Goal: Task Accomplishment & Management: Complete application form

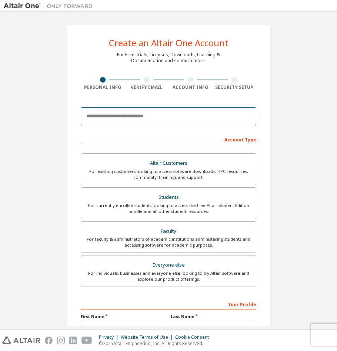
click at [138, 119] on input "email" at bounding box center [168, 116] width 175 height 18
type input "**********"
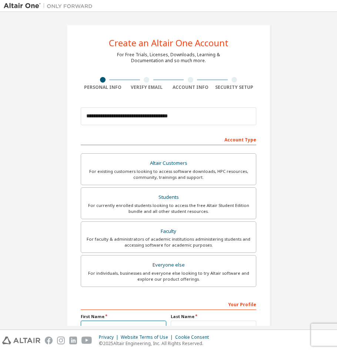
type input "**"
type input "**********"
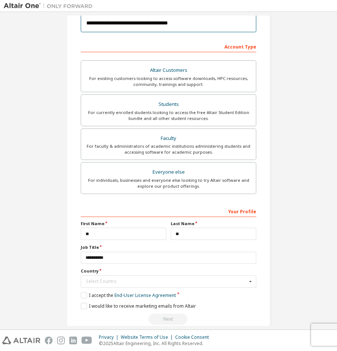
scroll to position [106, 0]
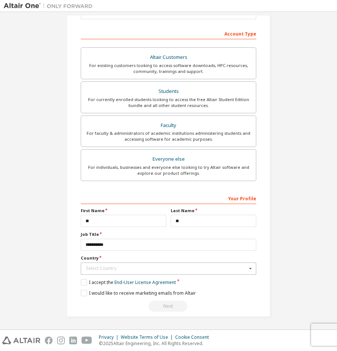
click at [126, 270] on div "Select Country" at bounding box center [166, 268] width 161 height 4
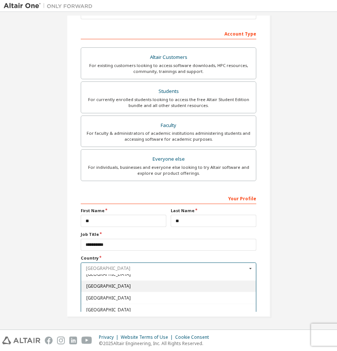
scroll to position [197, 0]
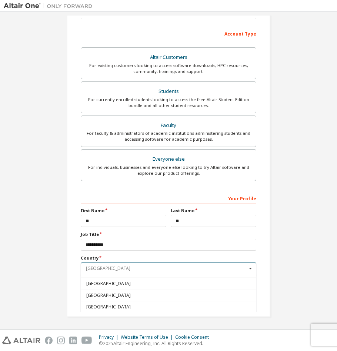
type input "*"
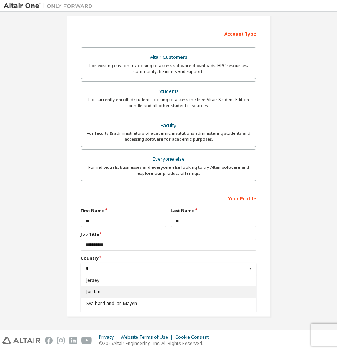
scroll to position [59, 0]
type input "*"
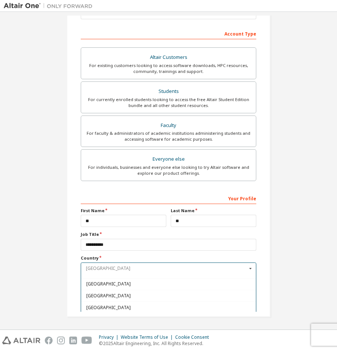
scroll to position [0, 0]
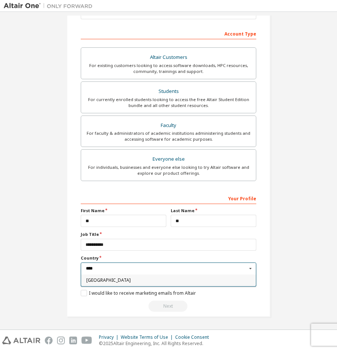
type input "****"
click at [174, 281] on span "[GEOGRAPHIC_DATA]" at bounding box center [168, 280] width 165 height 4
type input "***"
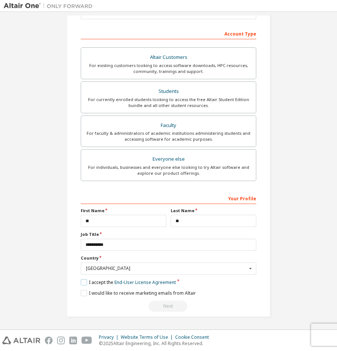
click at [82, 282] on label "I accept the End-User License Agreement" at bounding box center [128, 282] width 95 height 6
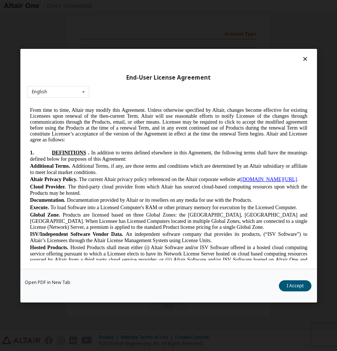
scroll to position [166, 0]
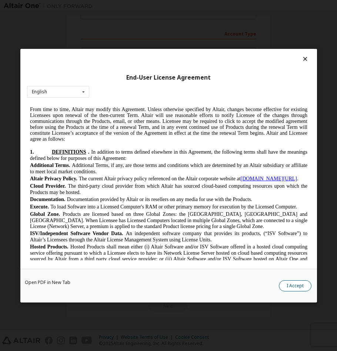
click at [294, 286] on button "I Accept" at bounding box center [294, 285] width 33 height 11
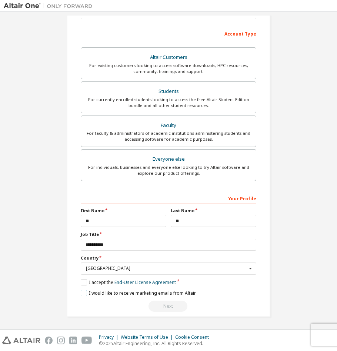
click at [86, 296] on label "I would like to receive marketing emails from Altair" at bounding box center [138, 293] width 115 height 6
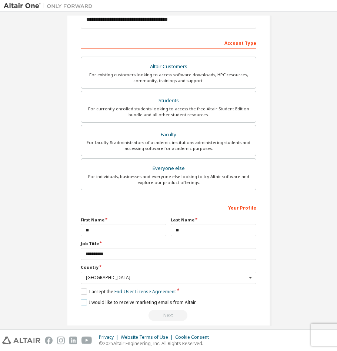
scroll to position [106, 0]
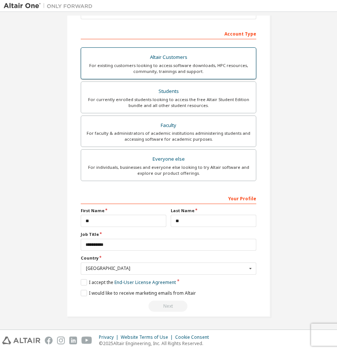
click at [188, 63] on div "For existing customers looking to access software downloads, HPC resources, com…" at bounding box center [169, 69] width 166 height 12
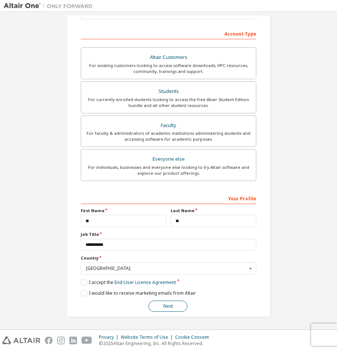
click at [170, 308] on button "Next" at bounding box center [167, 306] width 39 height 11
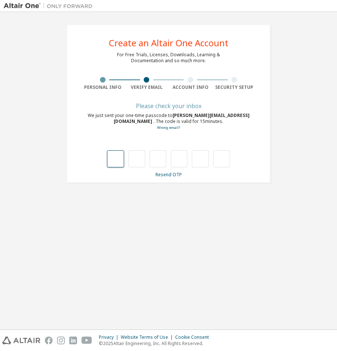
type input "*"
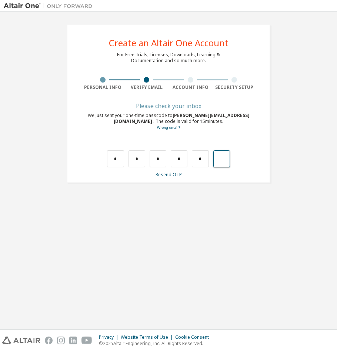
type input "*"
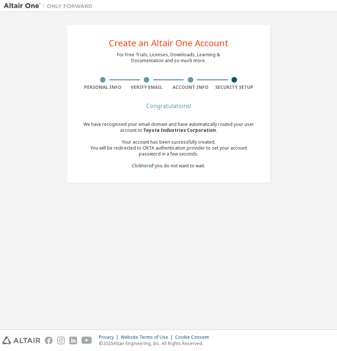
click at [190, 116] on div "Congratulations! We have recognised your email domain and have automatically ro…" at bounding box center [168, 141] width 175 height 74
click at [229, 55] on div "Create an Altair One Account For Free Trials, Licenses, Downloads, Learning & D…" at bounding box center [169, 103] width 204 height 158
click at [161, 111] on div "Congratulations! We have recognised your email domain and have automatically ro…" at bounding box center [168, 141] width 175 height 74
drag, startPoint x: 150, startPoint y: 127, endPoint x: 178, endPoint y: 131, distance: 28.7
click at [178, 131] on span "Toyota Industries Corporation ." at bounding box center [180, 130] width 74 height 6
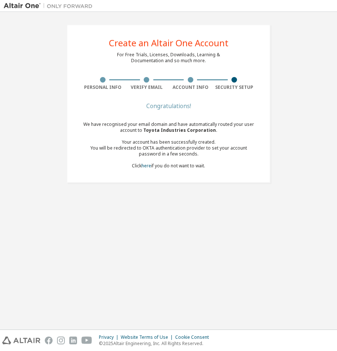
drag, startPoint x: 178, startPoint y: 131, endPoint x: 168, endPoint y: 146, distance: 18.7
click at [168, 146] on div "You will be redirected to OKTA authentication provider to set your account pass…" at bounding box center [168, 151] width 175 height 12
